Goal: Task Accomplishment & Management: Use online tool/utility

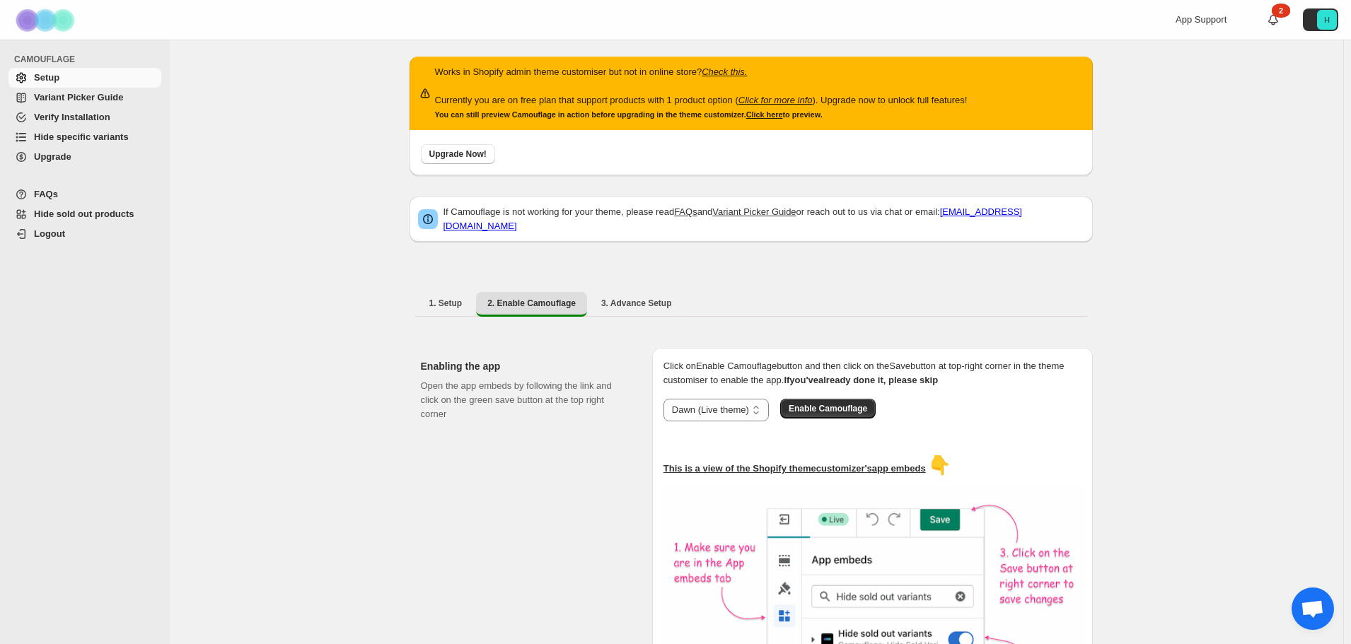
scroll to position [141, 0]
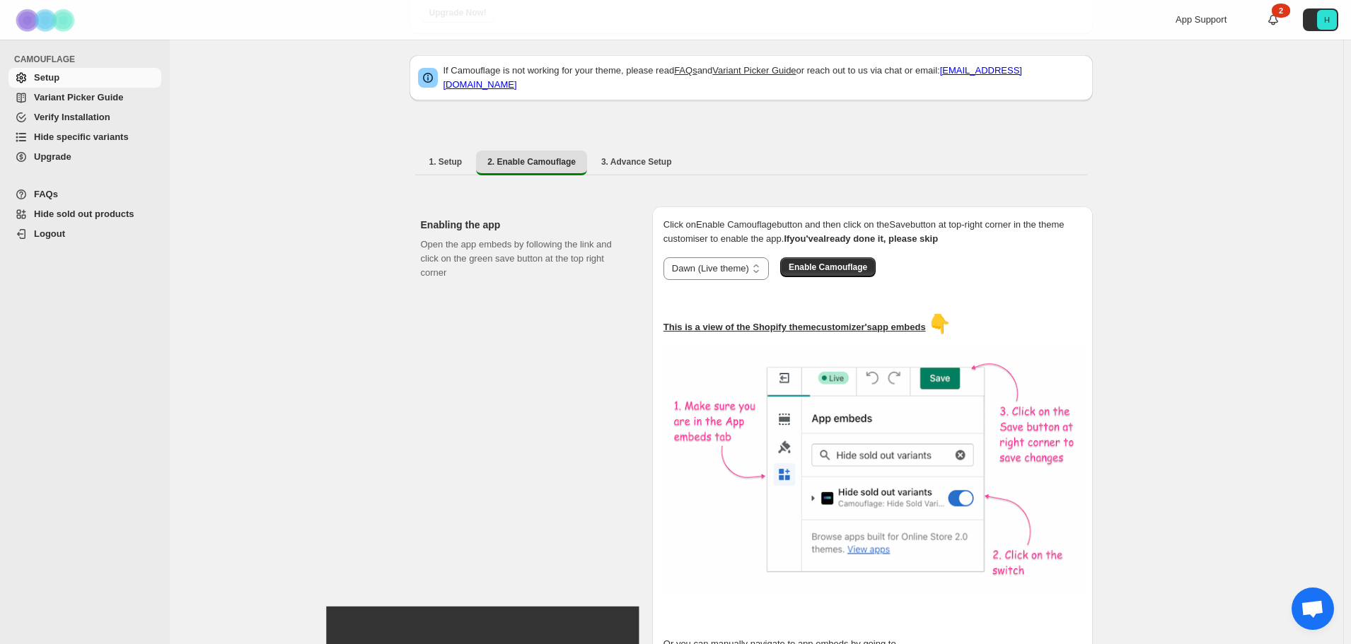
click at [49, 61] on span "CAMOUFLAGE" at bounding box center [88, 59] width 149 height 11
copy span "CAMOUFLAGE"
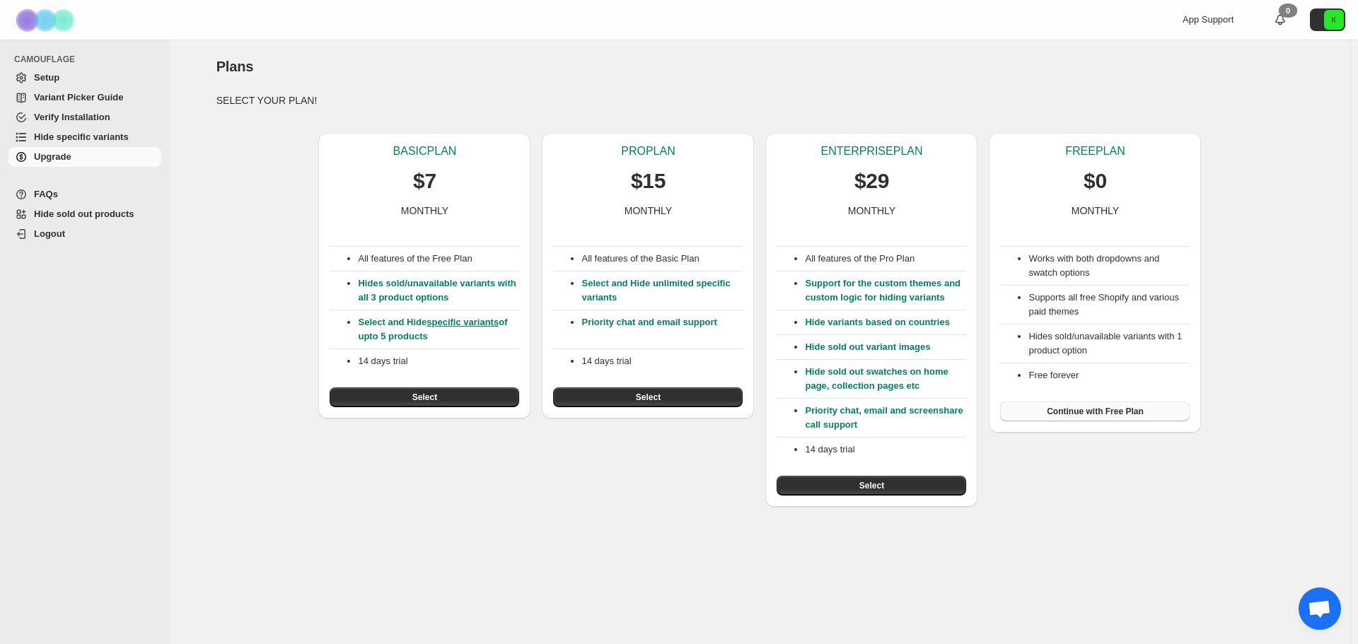
click at [1098, 412] on span "Continue with Free Plan" at bounding box center [1095, 411] width 97 height 11
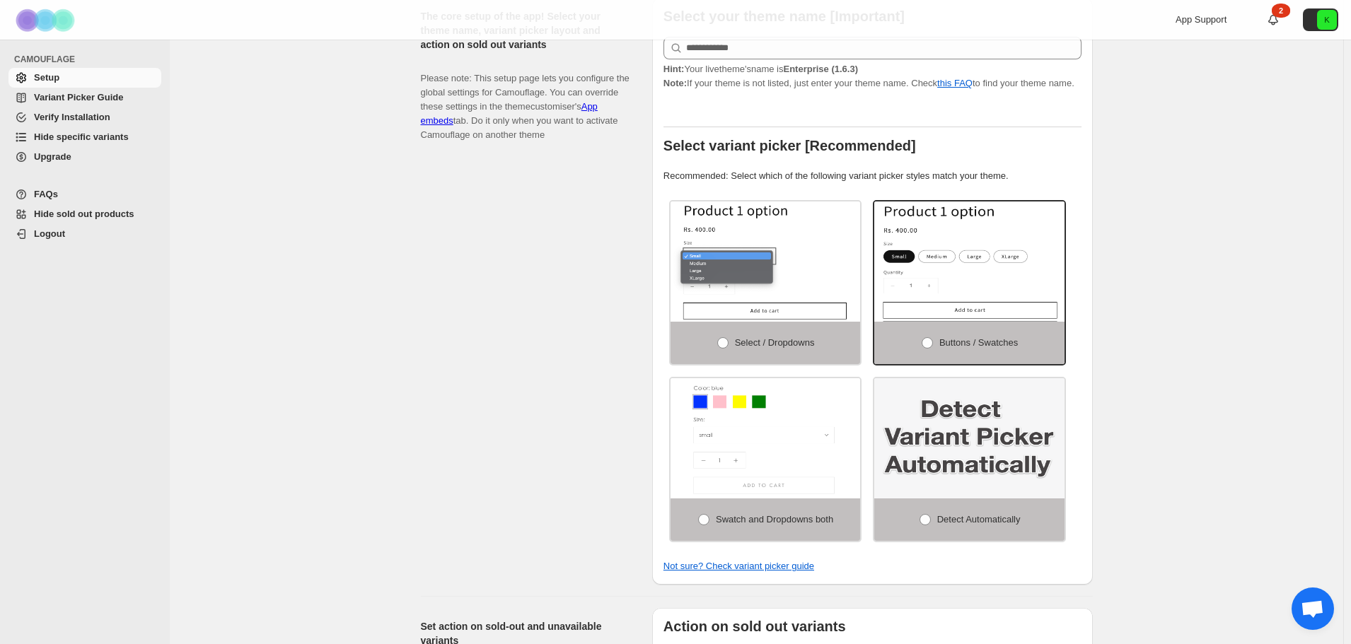
scroll to position [354, 0]
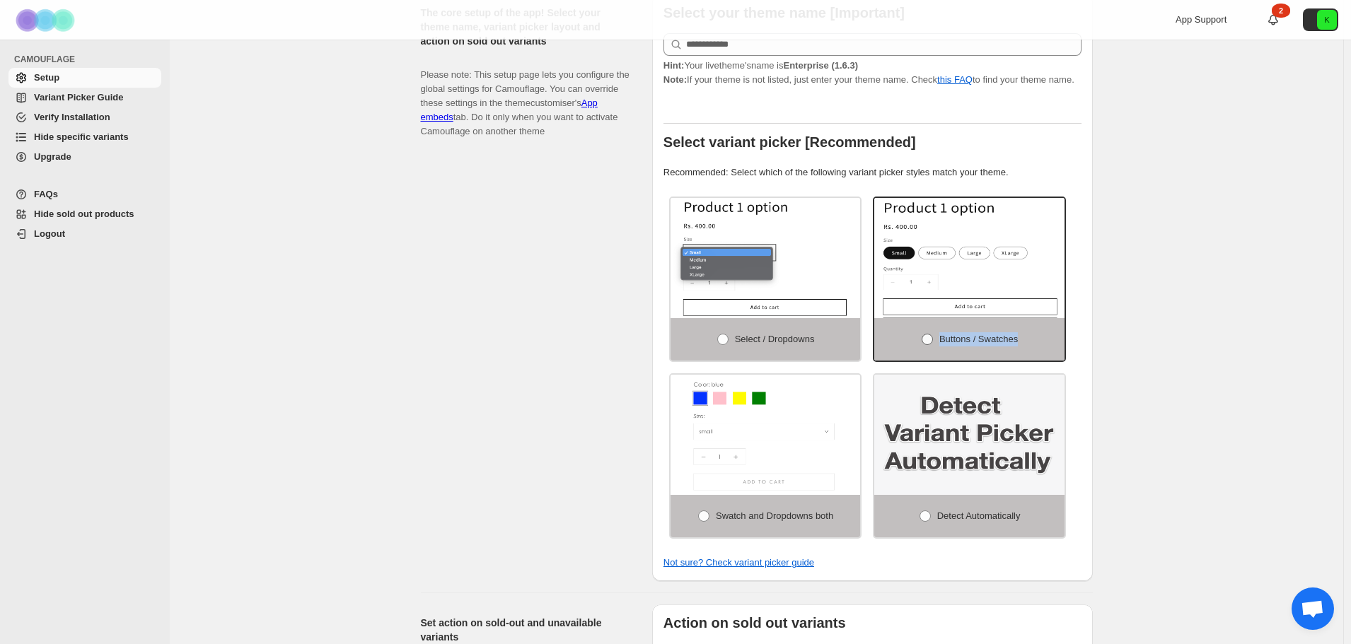
drag, startPoint x: 943, startPoint y: 331, endPoint x: 1025, endPoint y: 337, distance: 82.9
click at [1026, 337] on label "Buttons / Swatches" at bounding box center [969, 339] width 190 height 42
copy span "Buttons / Swatches"
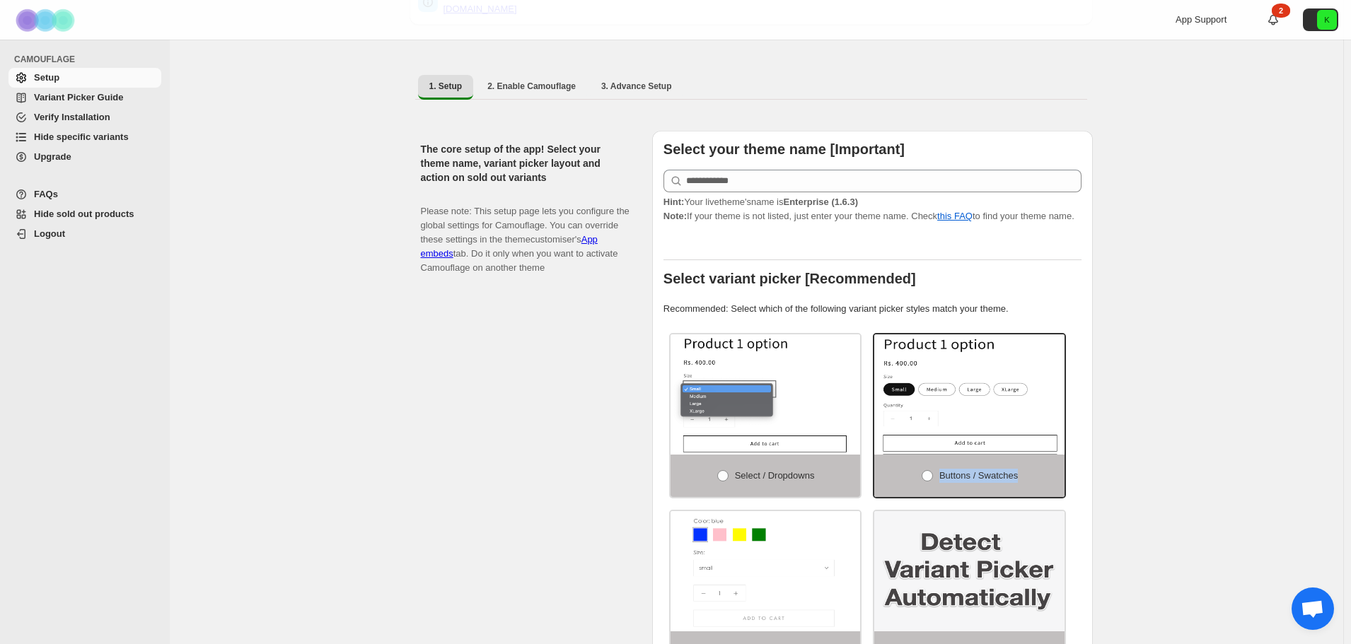
scroll to position [212, 0]
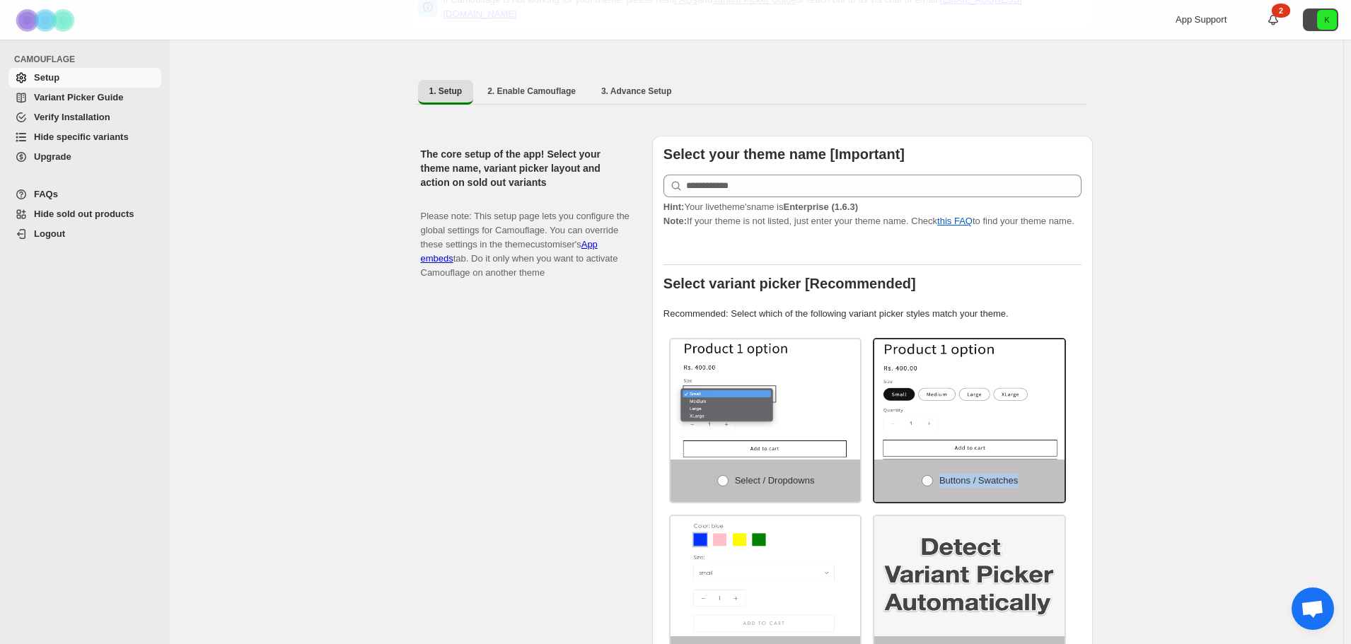
click at [1318, 21] on button "K" at bounding box center [1320, 19] width 35 height 23
click at [1281, 85] on span "Logout" at bounding box center [1295, 83] width 28 height 11
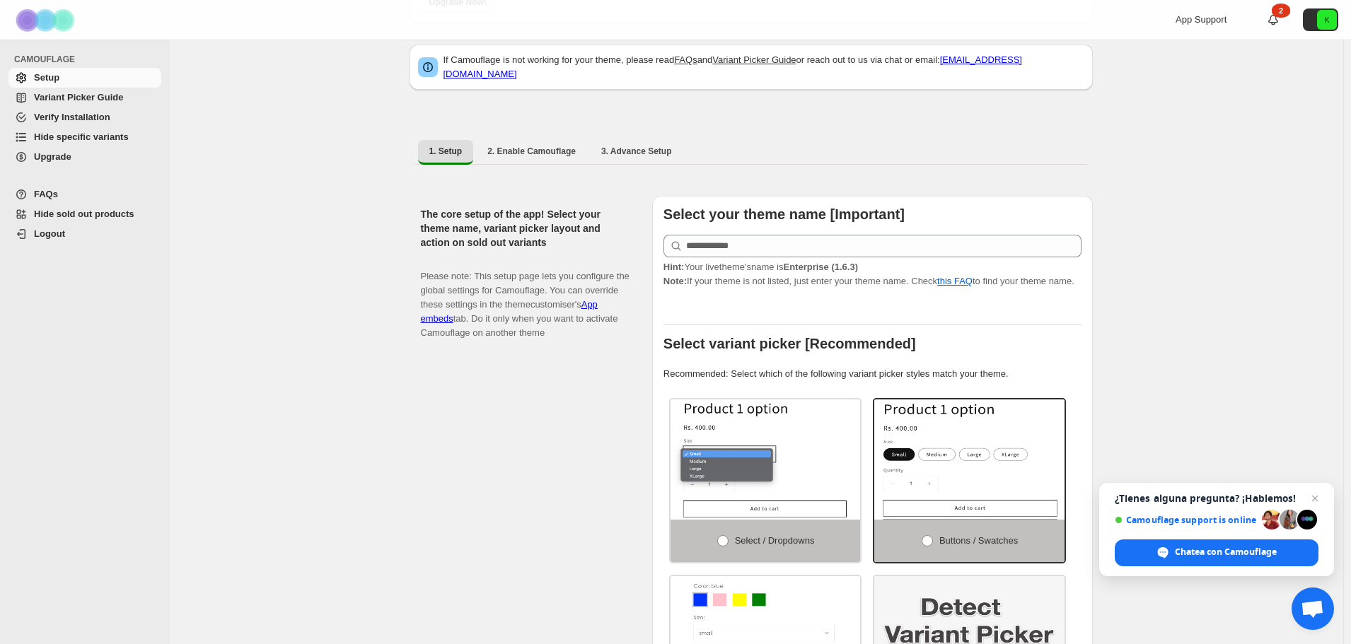
scroll to position [118, 0]
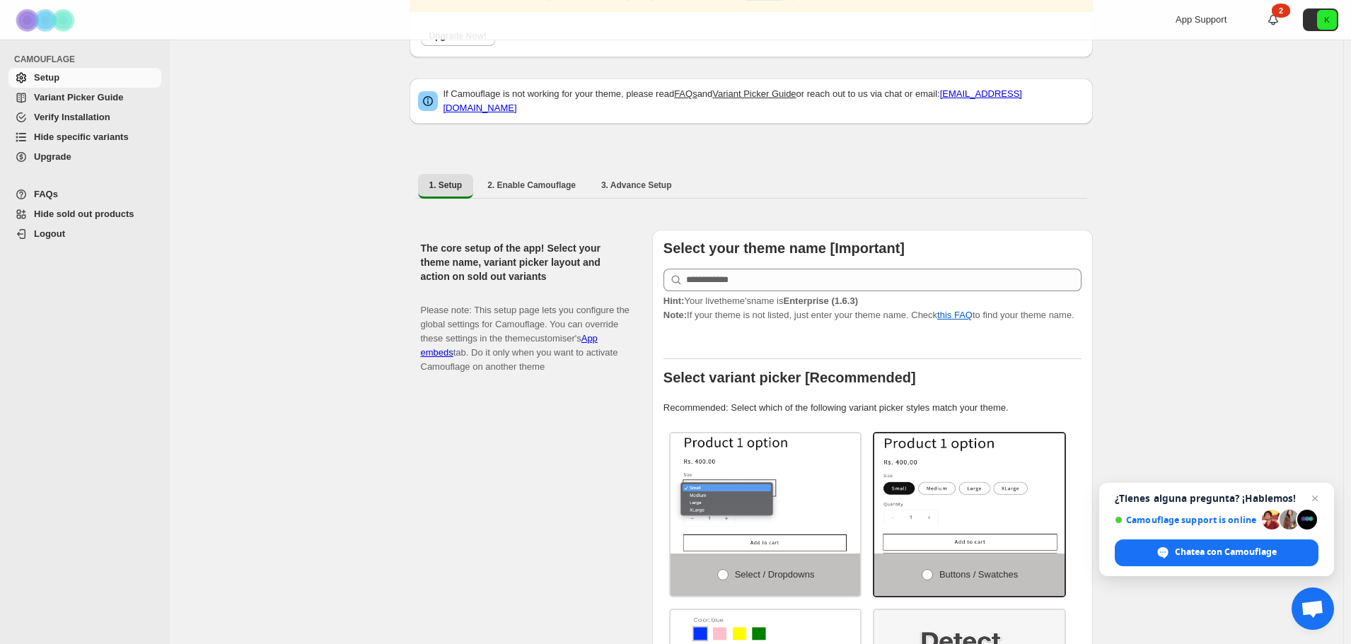
click at [50, 233] on span "Logout" at bounding box center [49, 233] width 31 height 11
